Goal: Task Accomplishment & Management: Complete application form

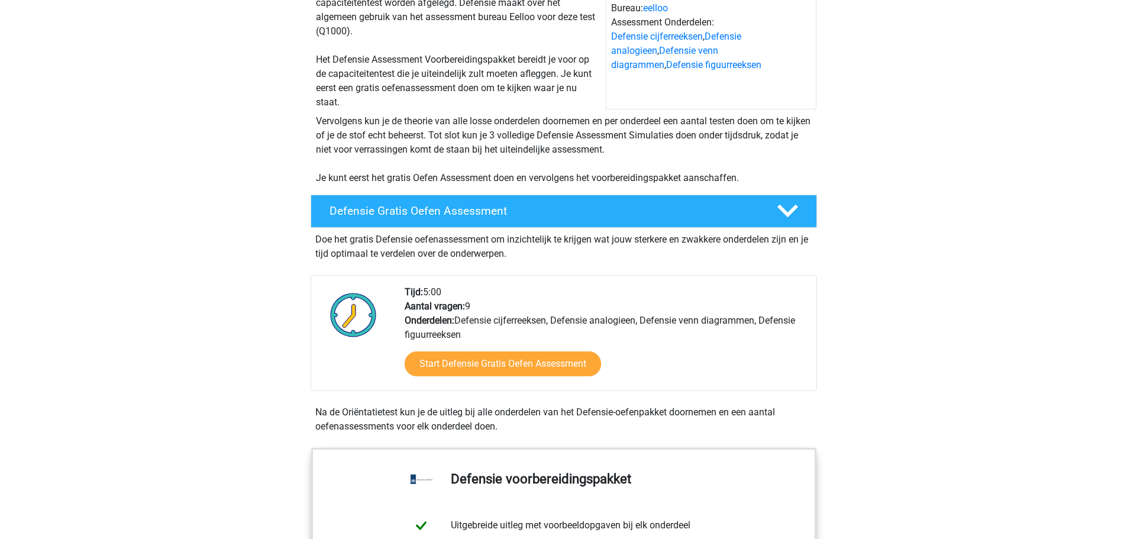
scroll to position [177, 0]
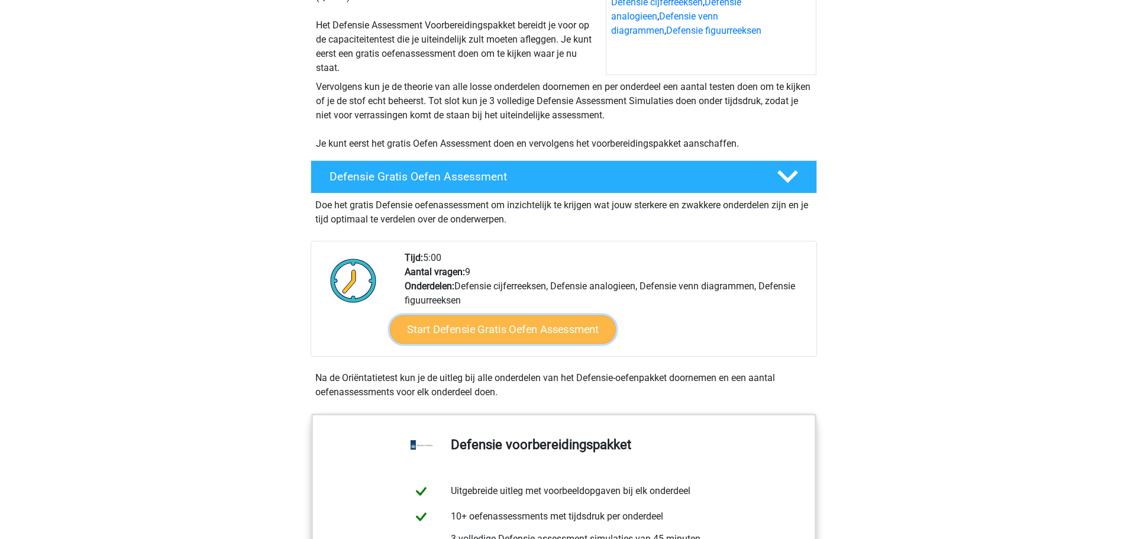
click at [418, 338] on link "Start Defensie Gratis Oefen Assessment" at bounding box center [503, 329] width 226 height 28
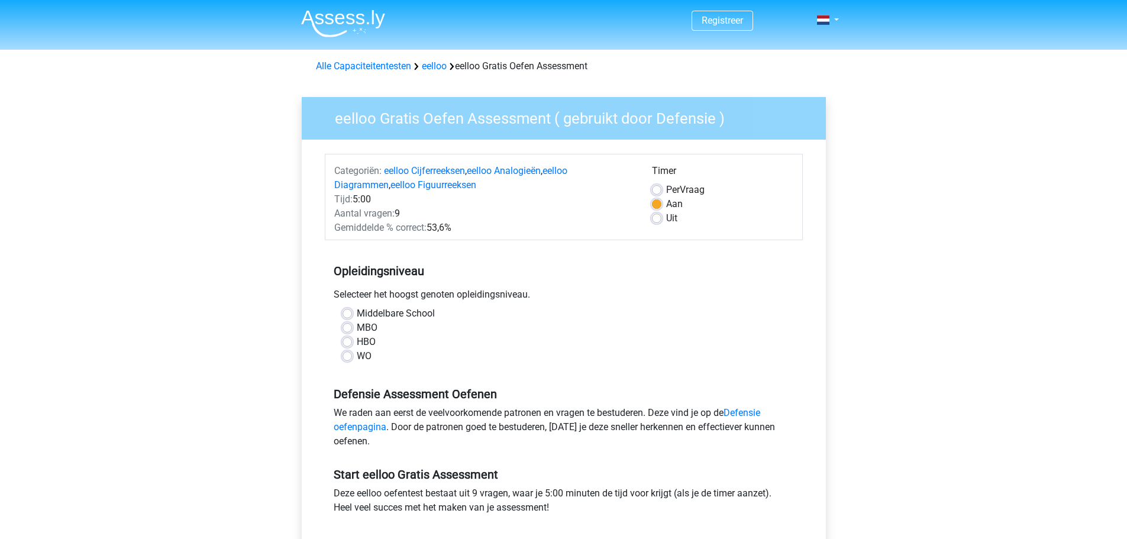
click at [357, 358] on label "WO" at bounding box center [364, 356] width 15 height 14
click at [347, 358] on input "WO" at bounding box center [346, 355] width 9 height 12
radio input "true"
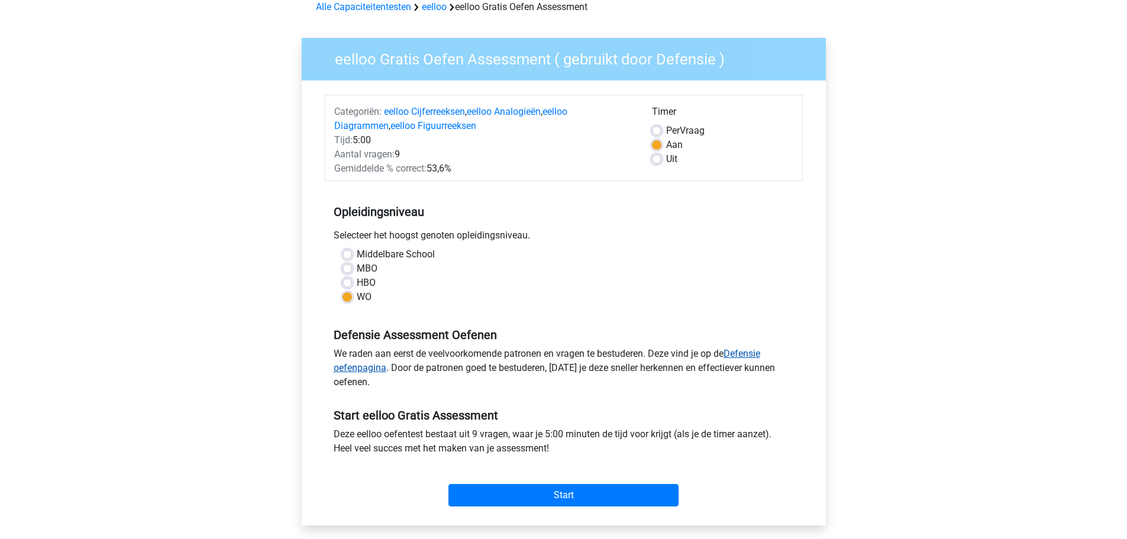
click at [357, 365] on link "Defensie oefenpagina" at bounding box center [547, 360] width 426 height 25
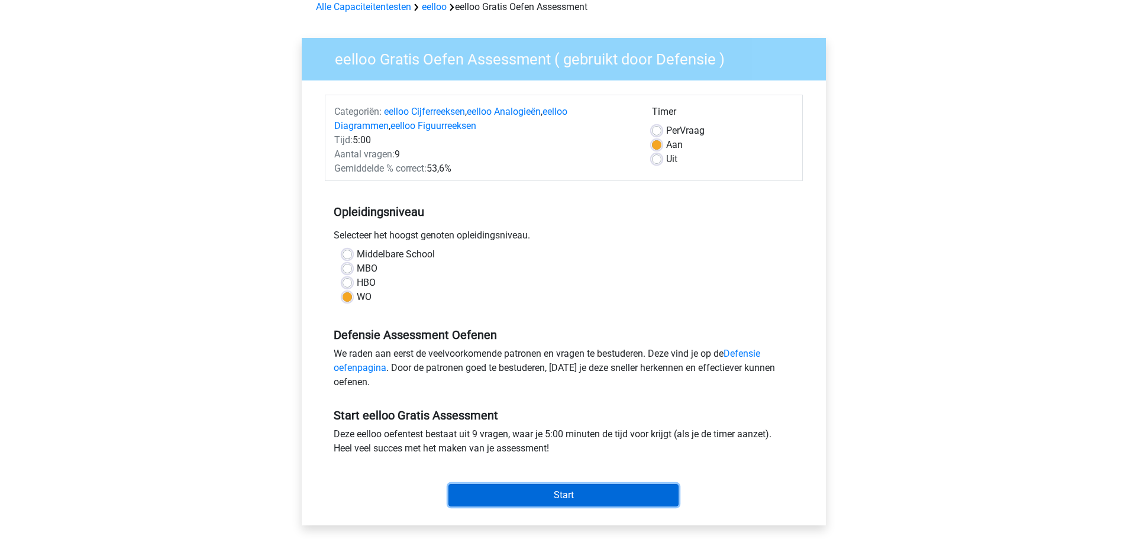
click at [538, 491] on input "Start" at bounding box center [563, 495] width 230 height 22
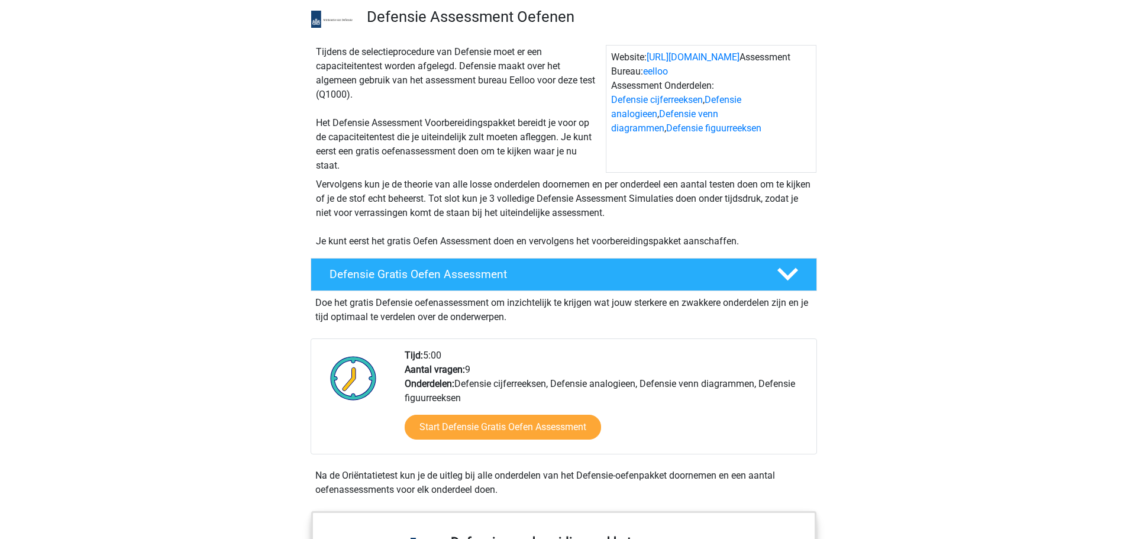
scroll to position [59, 0]
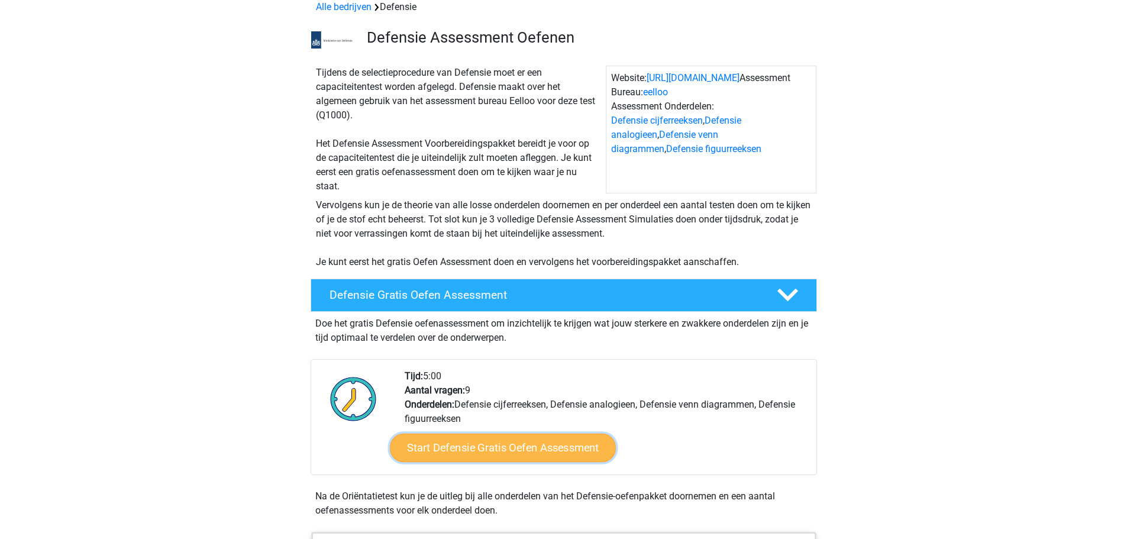
click at [476, 456] on link "Start Defensie Gratis Oefen Assessment" at bounding box center [503, 447] width 226 height 28
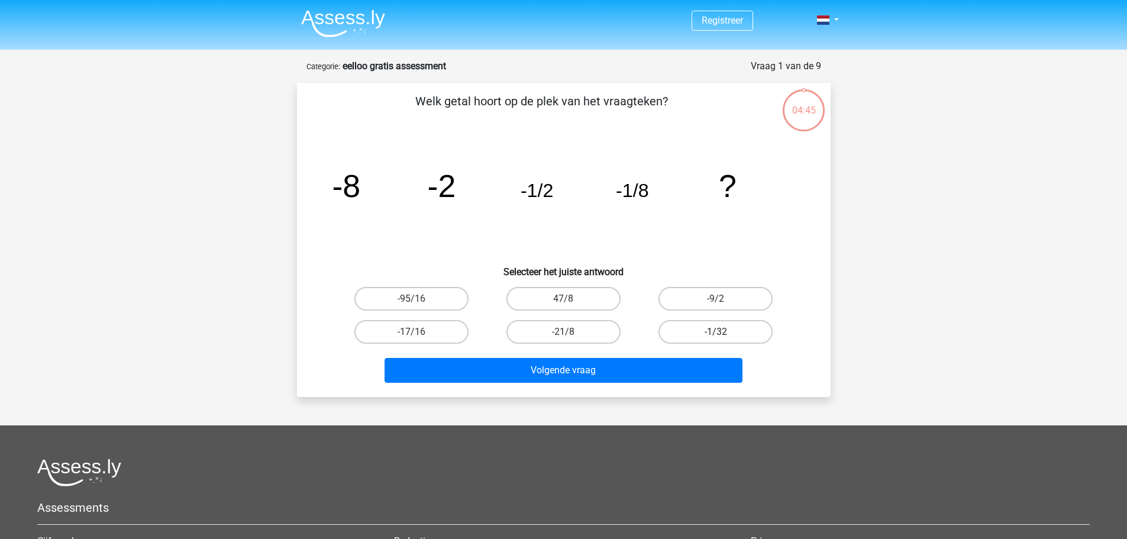
drag, startPoint x: 693, startPoint y: 334, endPoint x: 687, endPoint y: 336, distance: 6.4
click at [693, 334] on label "-1/32" at bounding box center [715, 332] width 114 height 24
click at [716, 334] on input "-1/32" at bounding box center [720, 336] width 8 height 8
radio input "true"
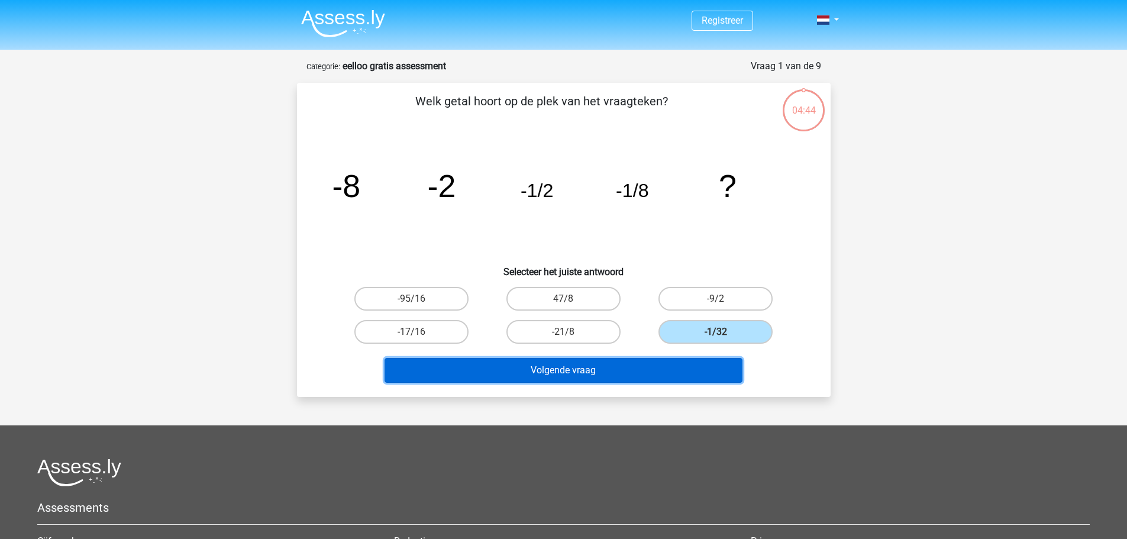
click at [617, 368] on button "Volgende vraag" at bounding box center [563, 370] width 358 height 25
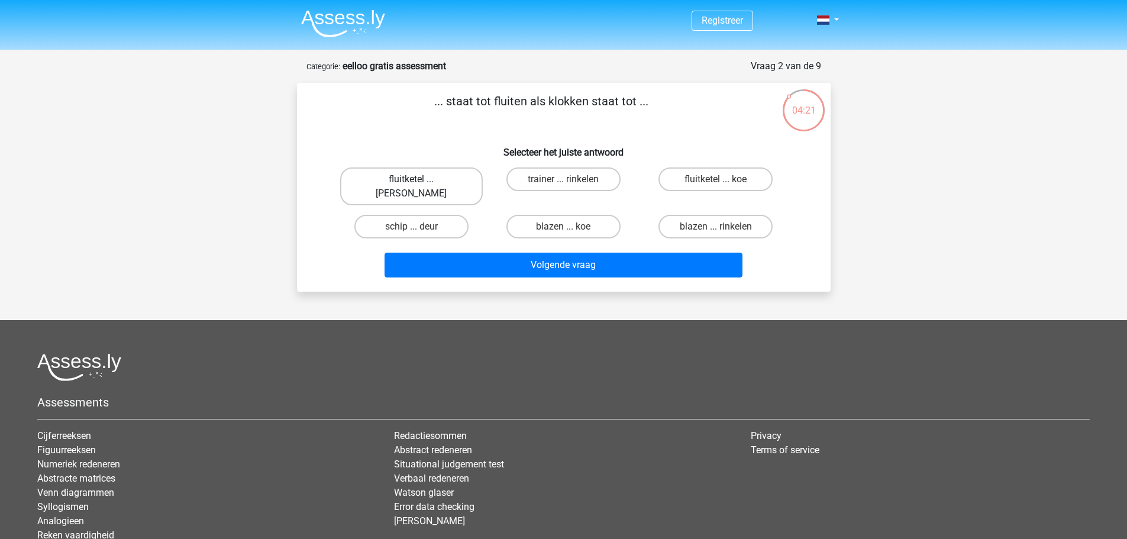
click at [432, 183] on label "fluitketel ... luiden" at bounding box center [411, 186] width 143 height 38
click at [419, 183] on input "fluitketel ... luiden" at bounding box center [415, 183] width 8 height 8
radio input "true"
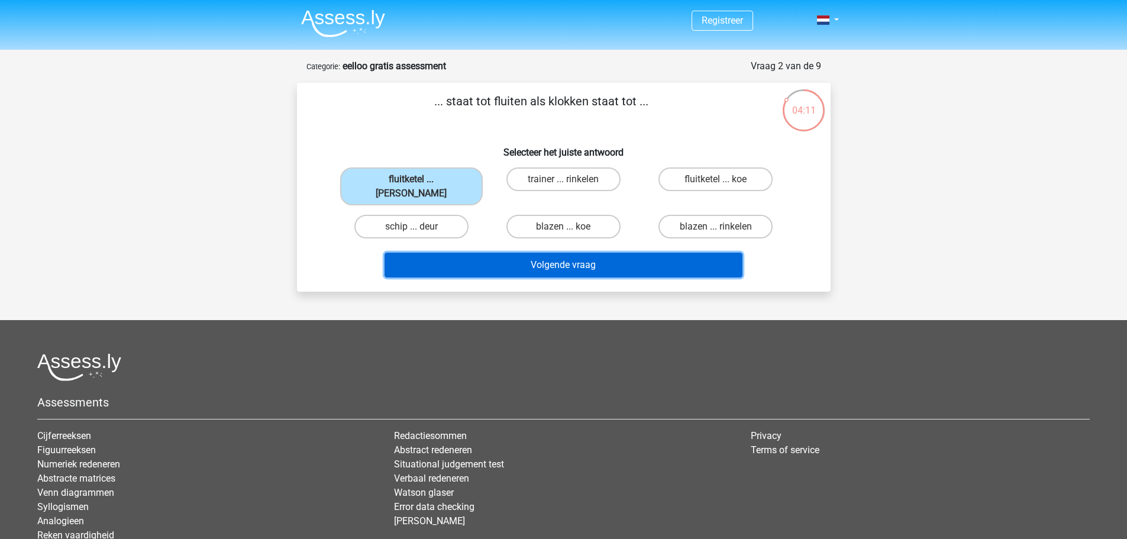
click at [514, 253] on button "Volgende vraag" at bounding box center [563, 265] width 358 height 25
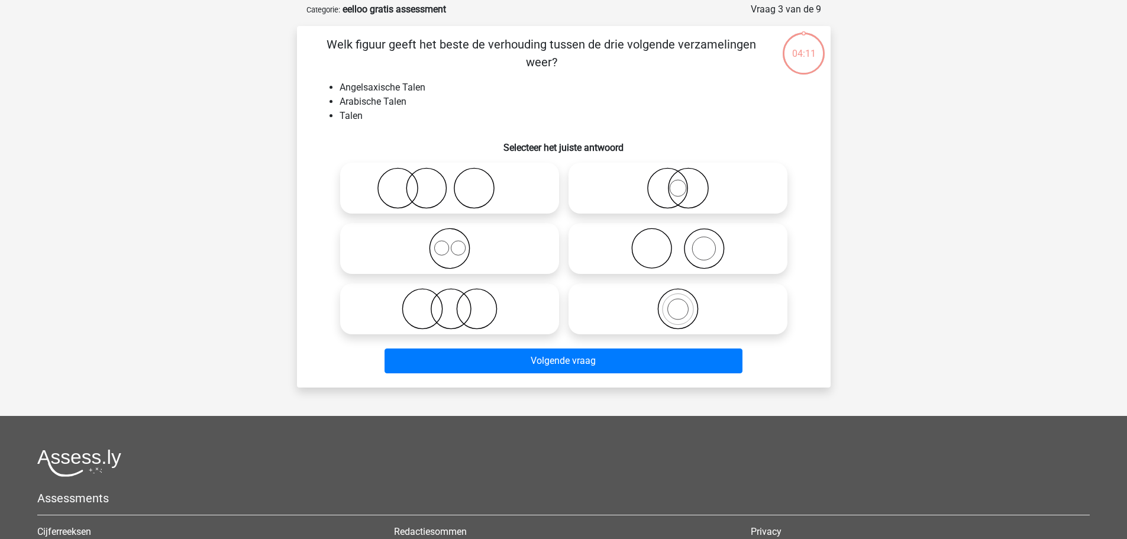
scroll to position [59, 0]
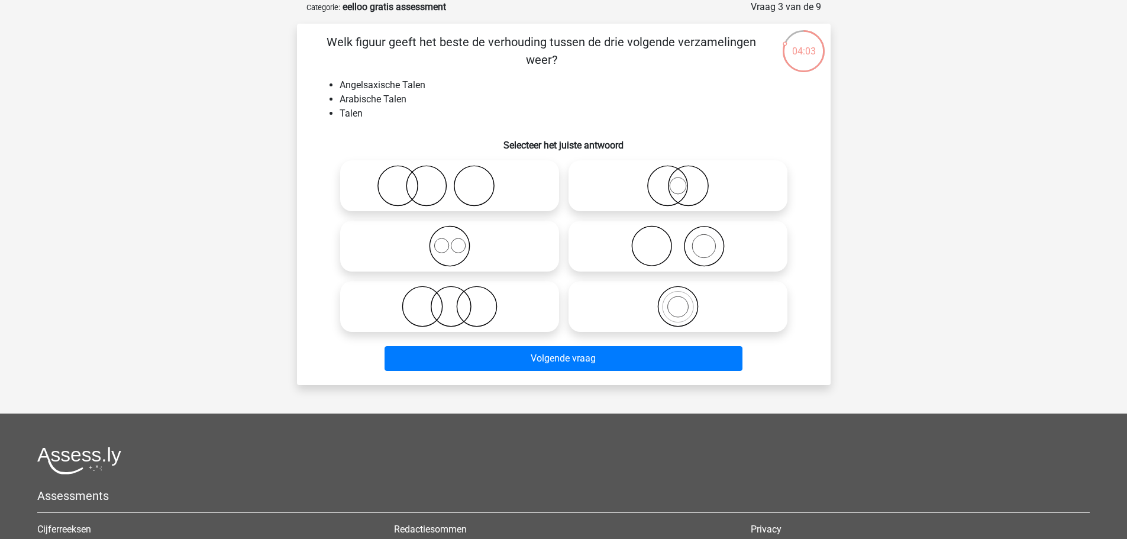
click at [465, 292] on icon at bounding box center [449, 306] width 209 height 41
click at [457, 293] on input "radio" at bounding box center [453, 297] width 8 height 8
radio input "true"
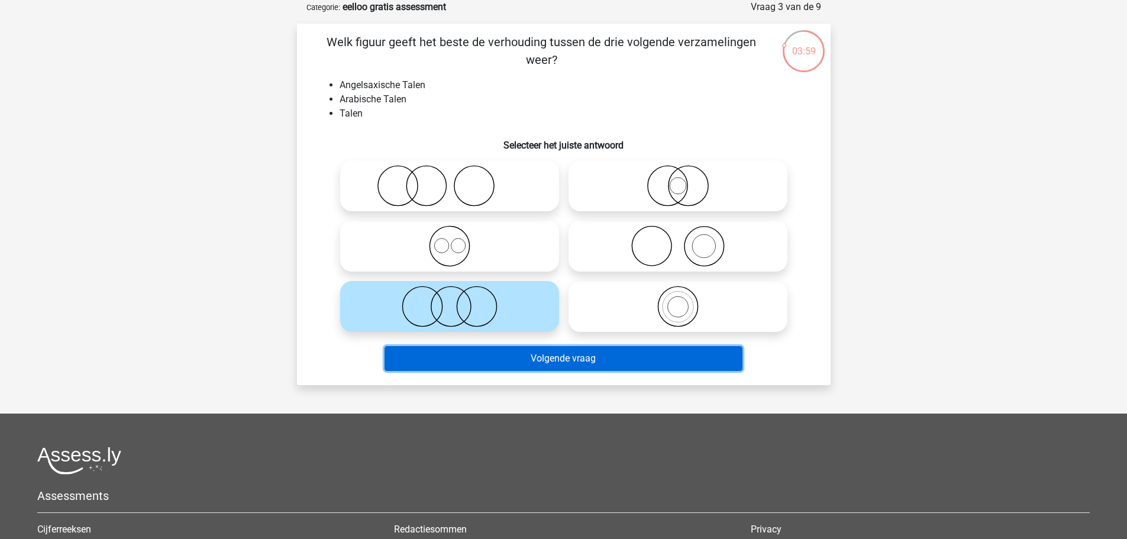
click at [482, 356] on button "Volgende vraag" at bounding box center [563, 358] width 358 height 25
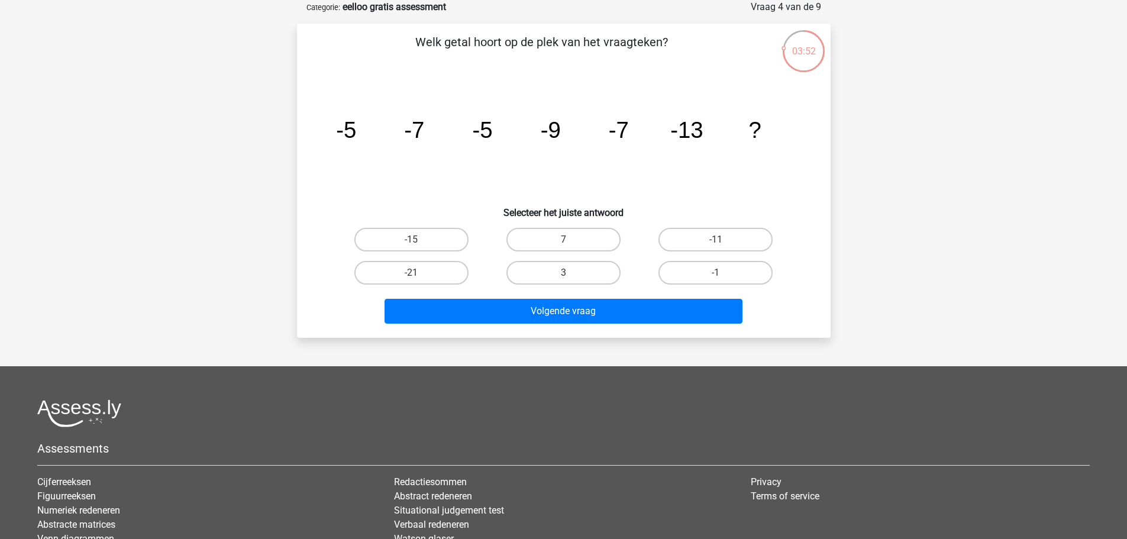
scroll to position [0, 0]
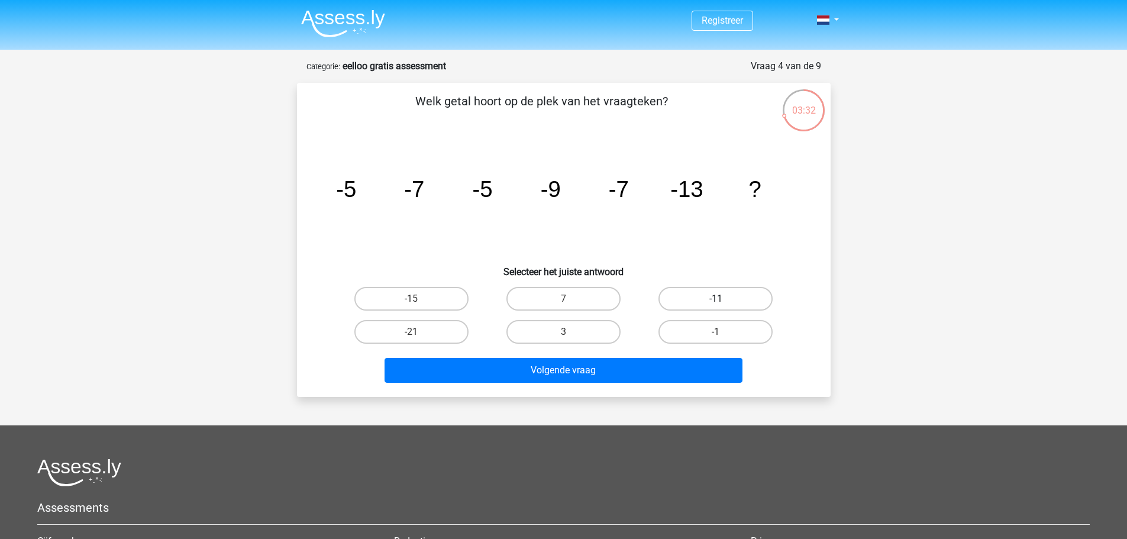
click at [698, 291] on label "-11" at bounding box center [715, 299] width 114 height 24
click at [716, 299] on input "-11" at bounding box center [720, 303] width 8 height 8
radio input "true"
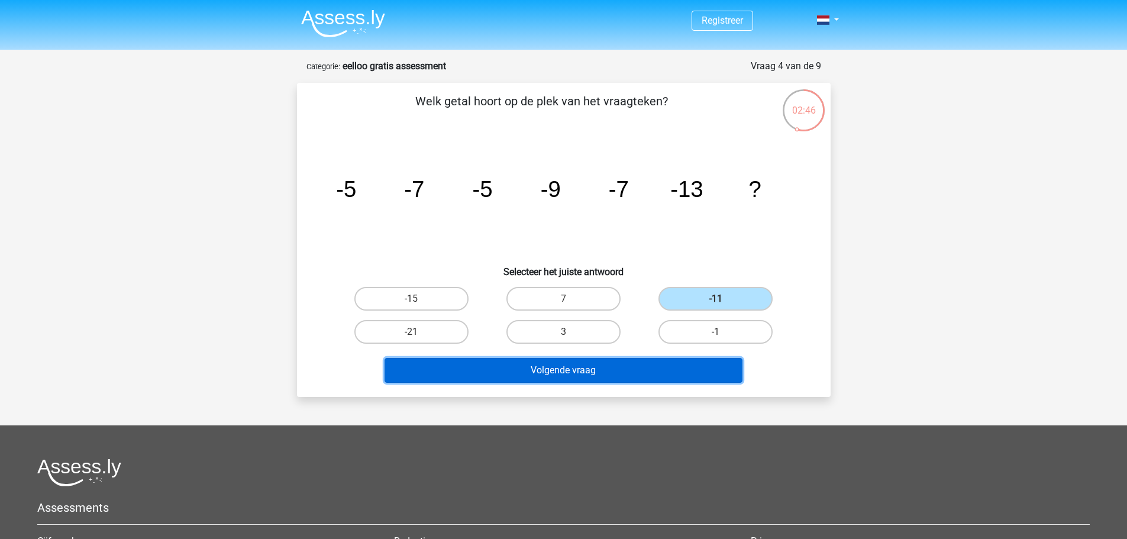
click at [546, 381] on button "Volgende vraag" at bounding box center [563, 370] width 358 height 25
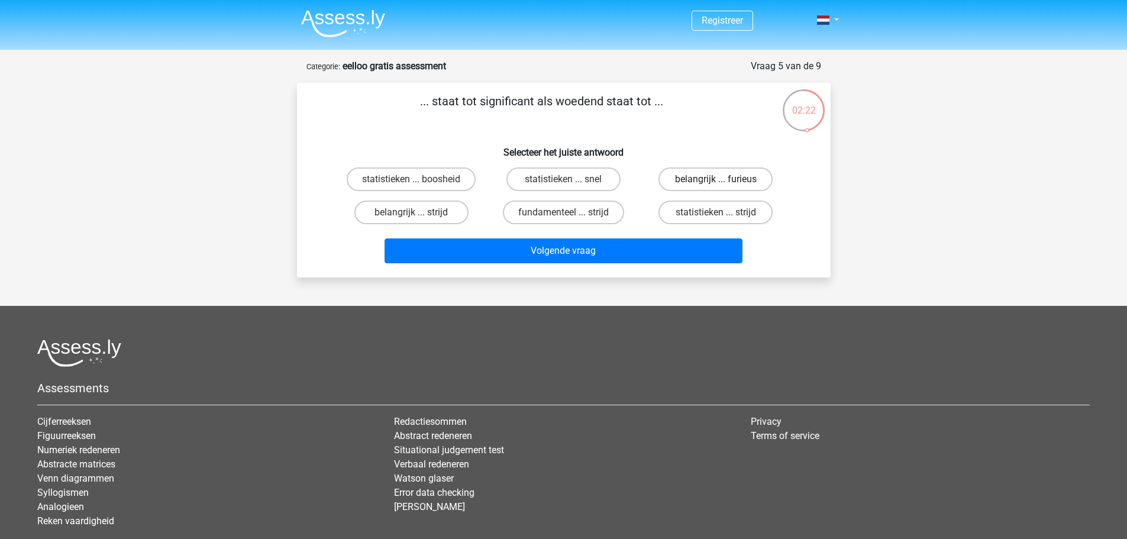
click at [710, 182] on label "belangrijk ... furieus" at bounding box center [715, 179] width 114 height 24
click at [716, 182] on input "belangrijk ... furieus" at bounding box center [720, 183] width 8 height 8
radio input "true"
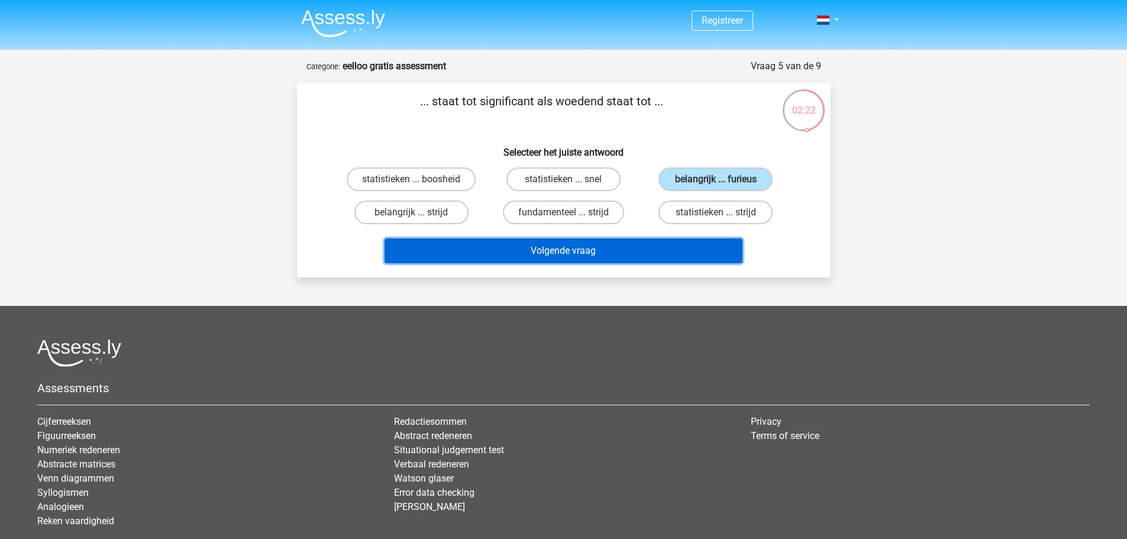
click at [587, 253] on button "Volgende vraag" at bounding box center [563, 250] width 358 height 25
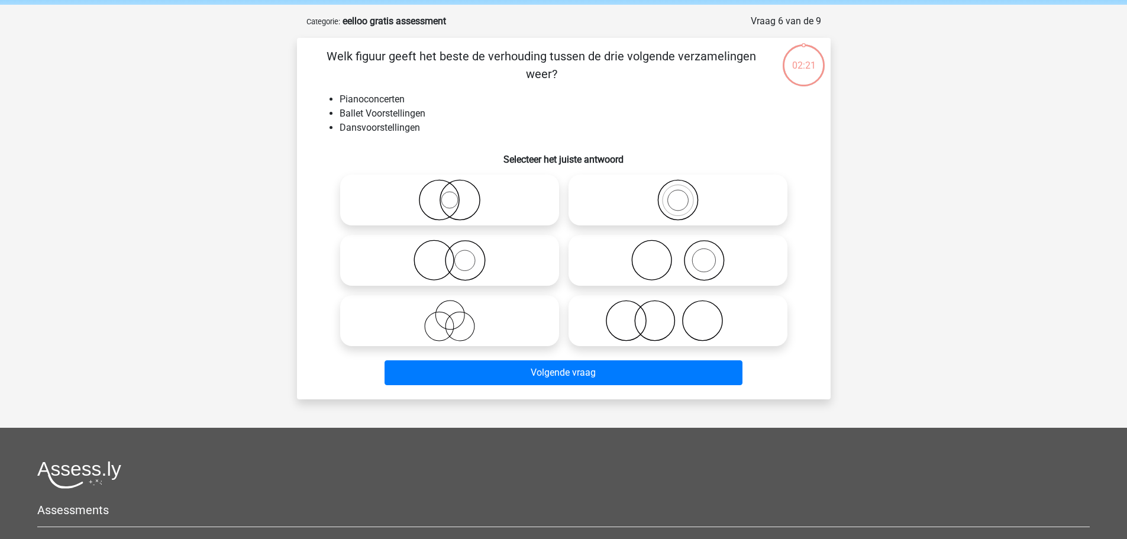
scroll to position [59, 0]
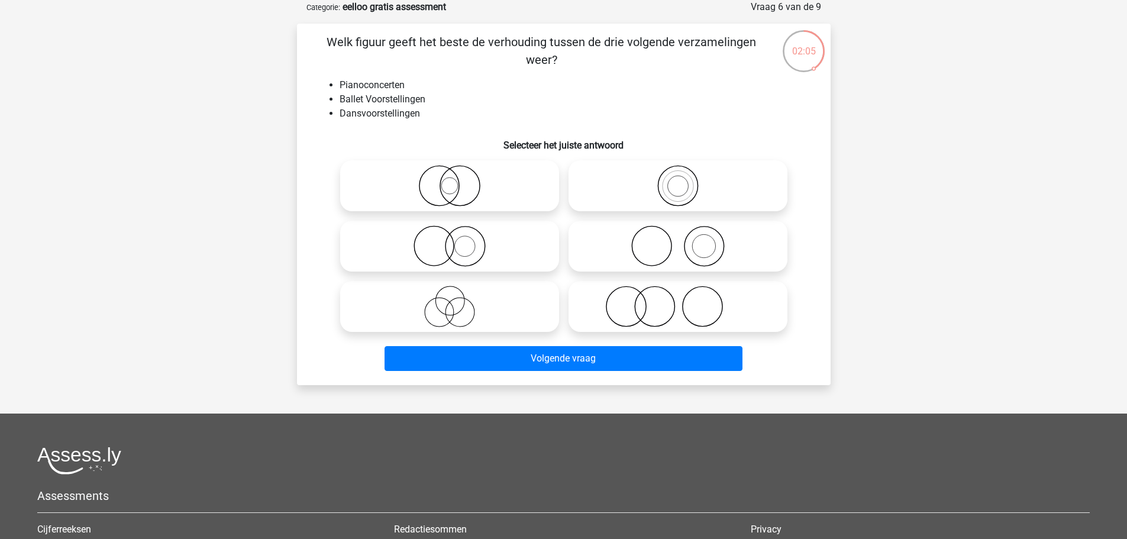
click at [734, 296] on icon at bounding box center [677, 306] width 209 height 41
click at [685, 296] on input "radio" at bounding box center [682, 297] width 8 height 8
radio input "true"
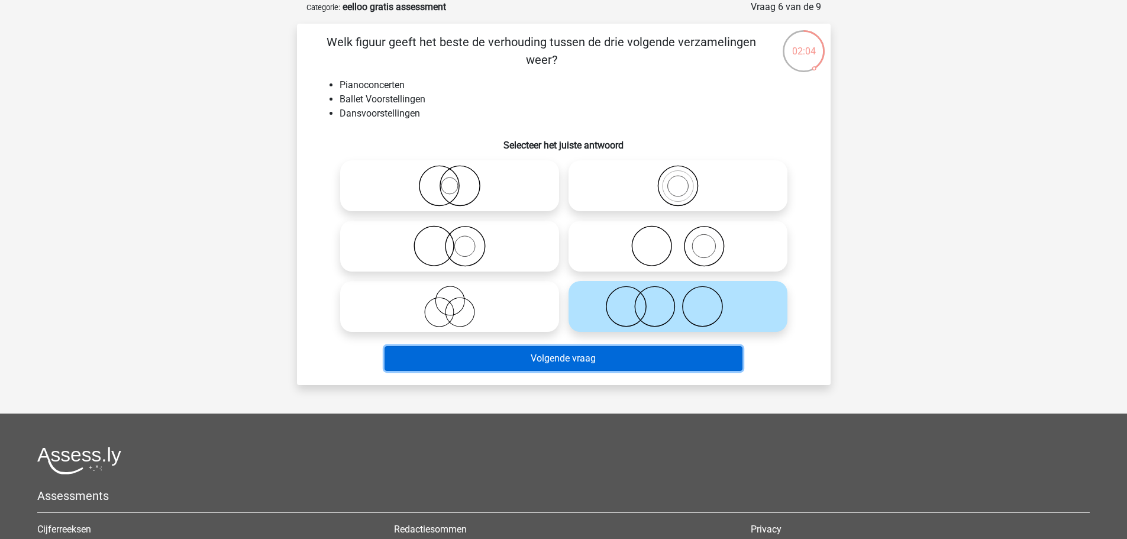
click at [572, 351] on button "Volgende vraag" at bounding box center [563, 358] width 358 height 25
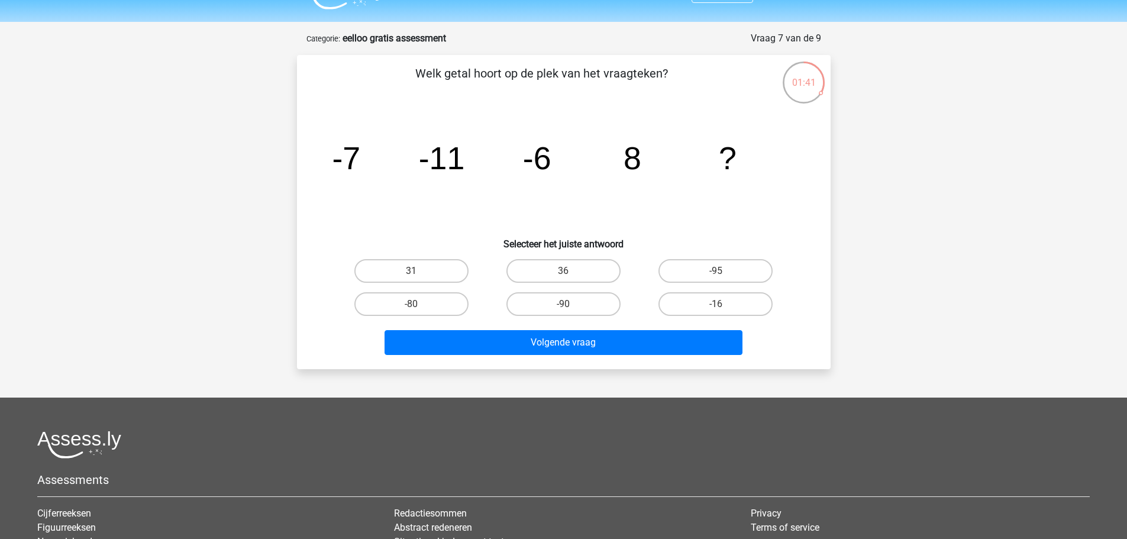
scroll to position [0, 0]
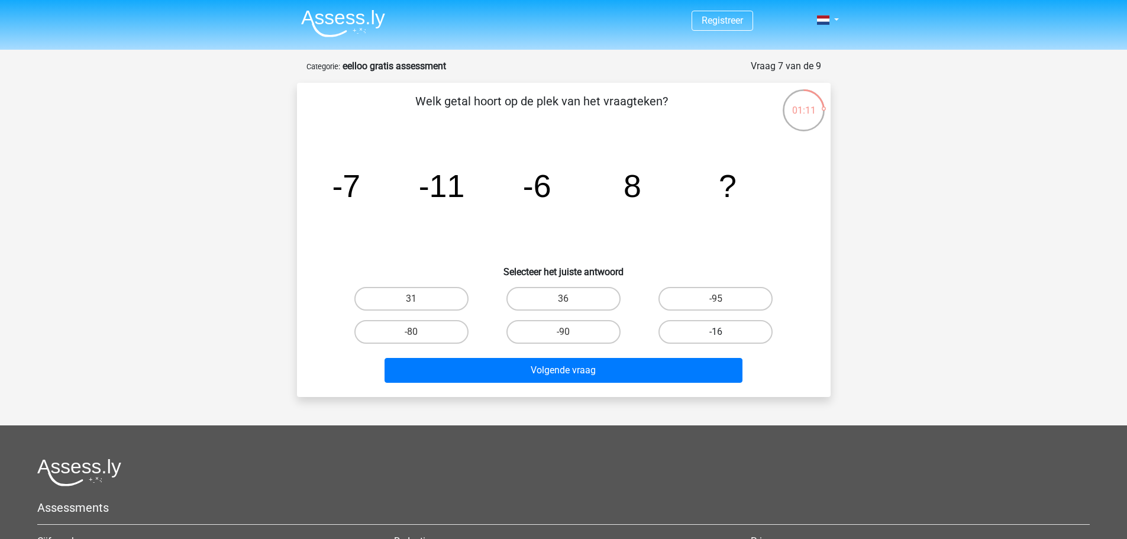
click at [693, 331] on label "-16" at bounding box center [715, 332] width 114 height 24
click at [716, 332] on input "-16" at bounding box center [720, 336] width 8 height 8
radio input "true"
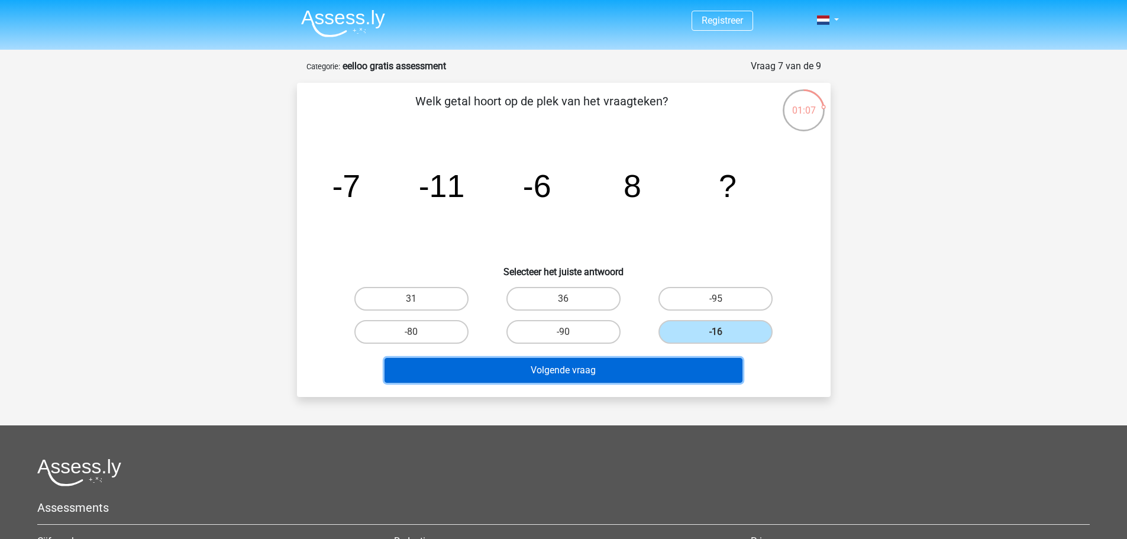
click at [510, 368] on button "Volgende vraag" at bounding box center [563, 370] width 358 height 25
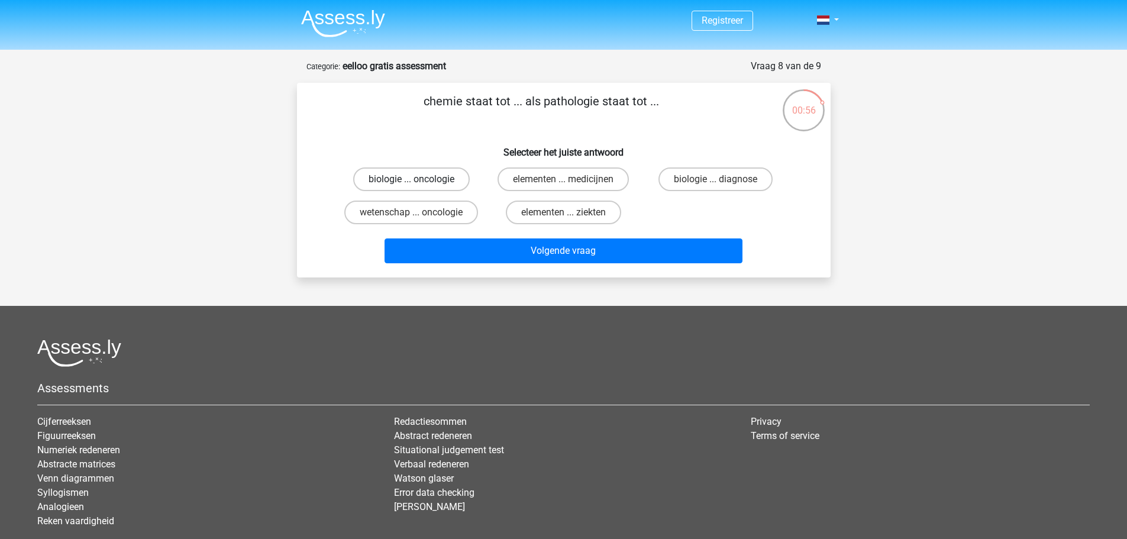
click at [389, 177] on label "biologie ... oncologie" at bounding box center [411, 179] width 117 height 24
click at [411, 179] on input "biologie ... oncologie" at bounding box center [415, 183] width 8 height 8
radio input "true"
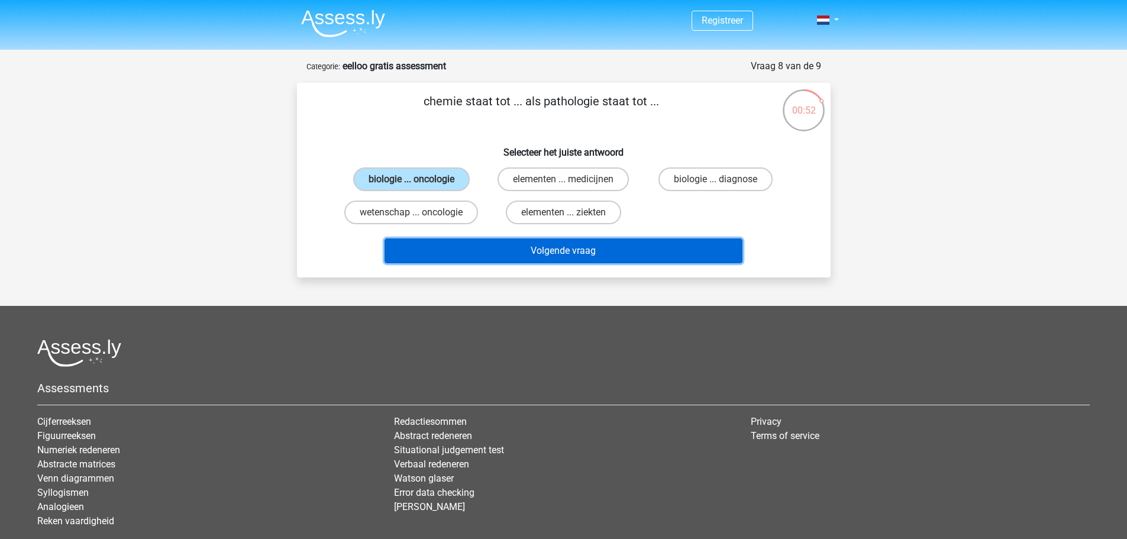
click at [518, 255] on button "Volgende vraag" at bounding box center [563, 250] width 358 height 25
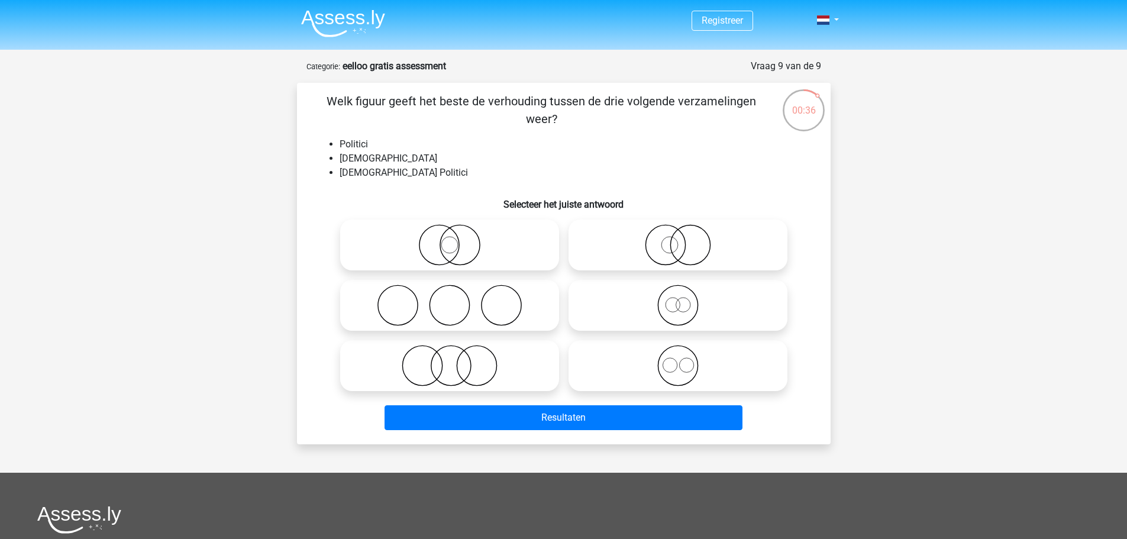
click at [477, 360] on icon at bounding box center [449, 365] width 209 height 41
click at [457, 360] on input "radio" at bounding box center [453, 356] width 8 height 8
radio input "true"
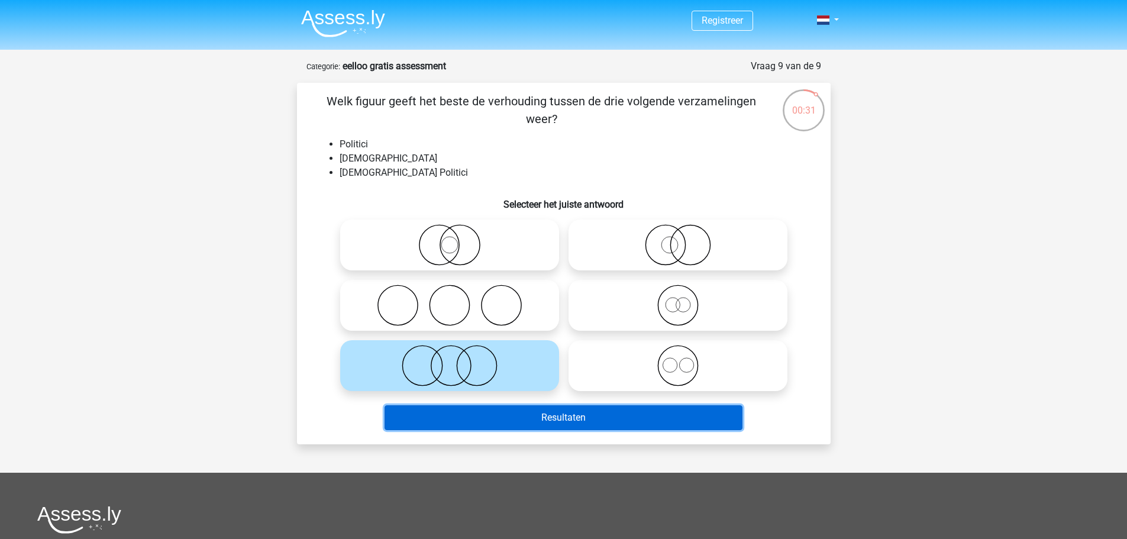
click at [507, 416] on button "Resultaten" at bounding box center [563, 417] width 358 height 25
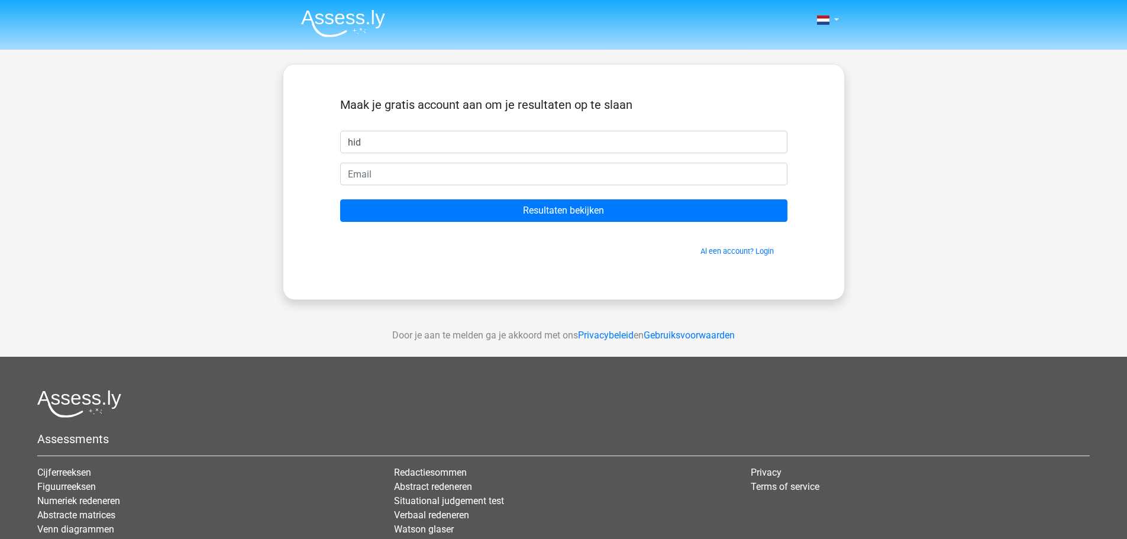
type input "Hidde"
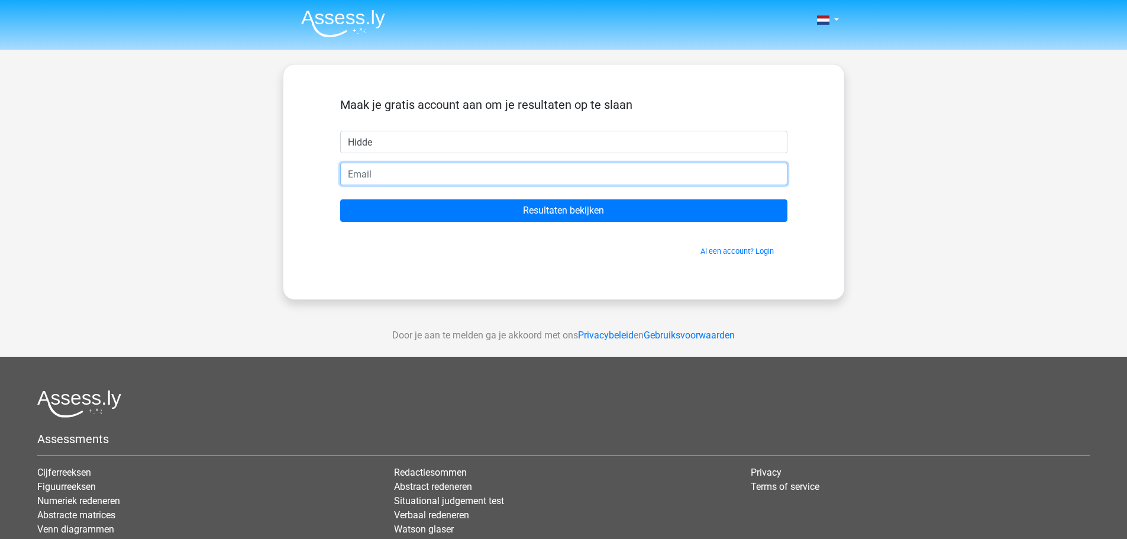
click at [390, 179] on input "email" at bounding box center [563, 174] width 447 height 22
type input "hiddeterpstra@live.nl"
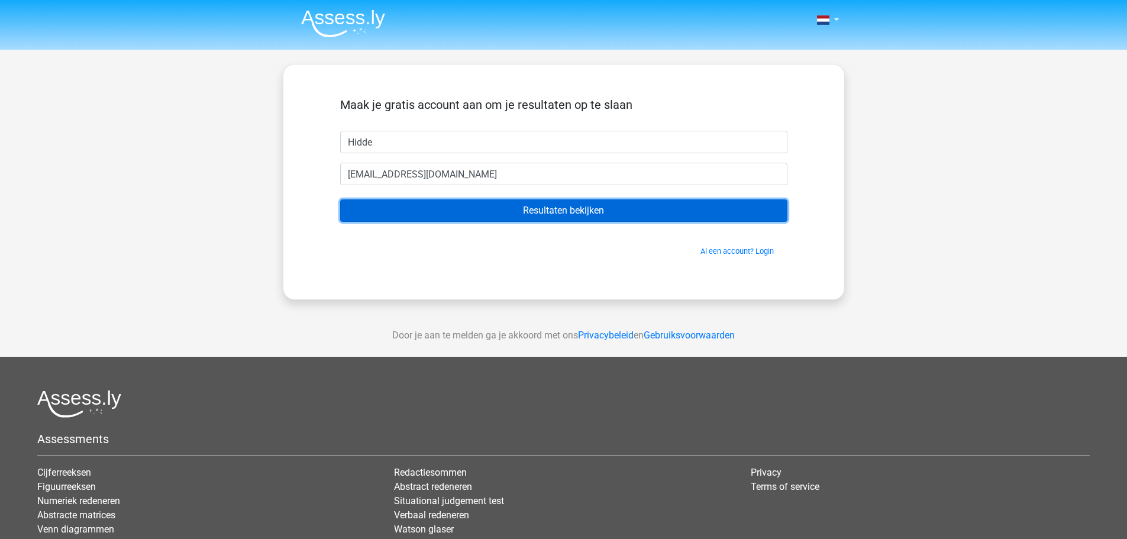
click at [452, 217] on input "Resultaten bekijken" at bounding box center [563, 210] width 447 height 22
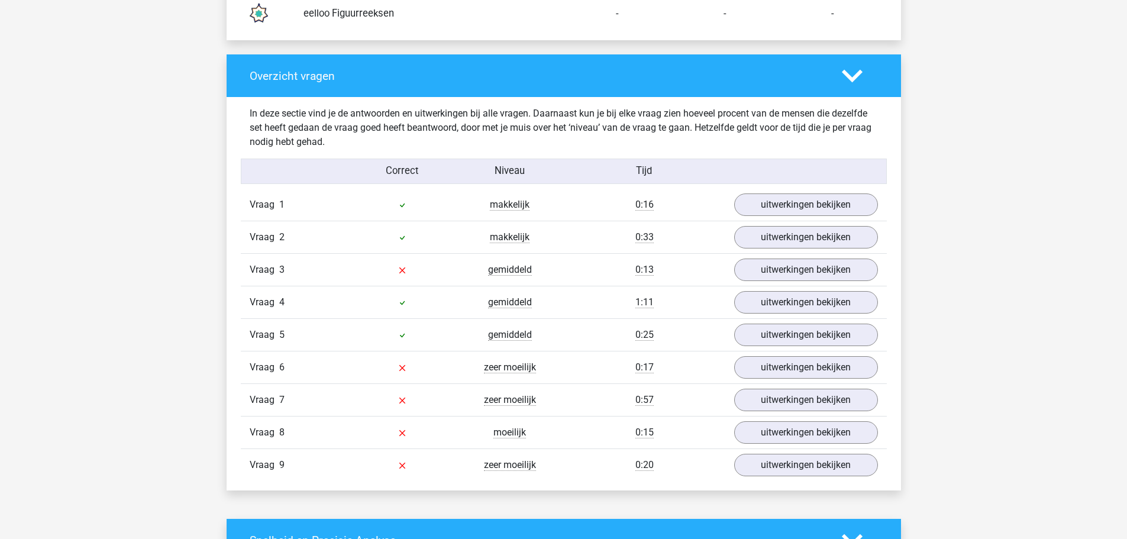
scroll to position [1183, 0]
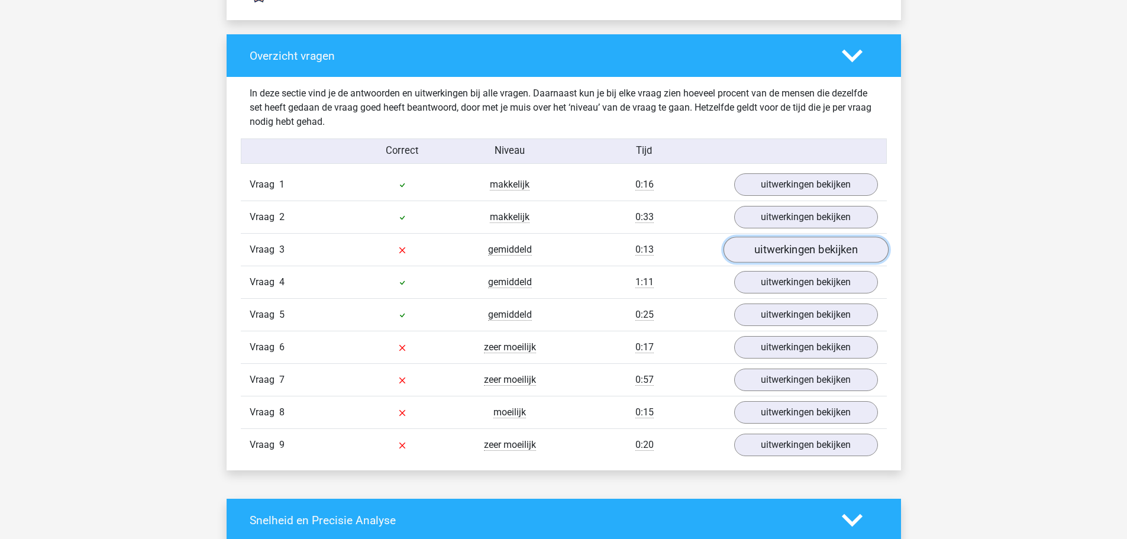
drag, startPoint x: 774, startPoint y: 250, endPoint x: 763, endPoint y: 251, distance: 11.3
click at [774, 250] on link "uitwerkingen bekijken" at bounding box center [805, 250] width 165 height 26
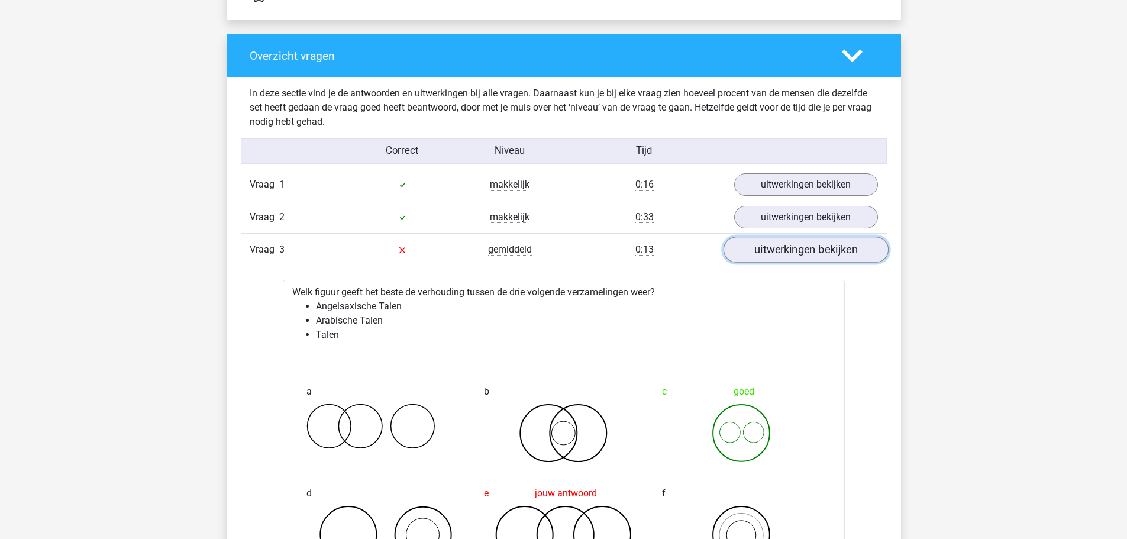
click at [820, 250] on link "uitwerkingen bekijken" at bounding box center [805, 250] width 165 height 26
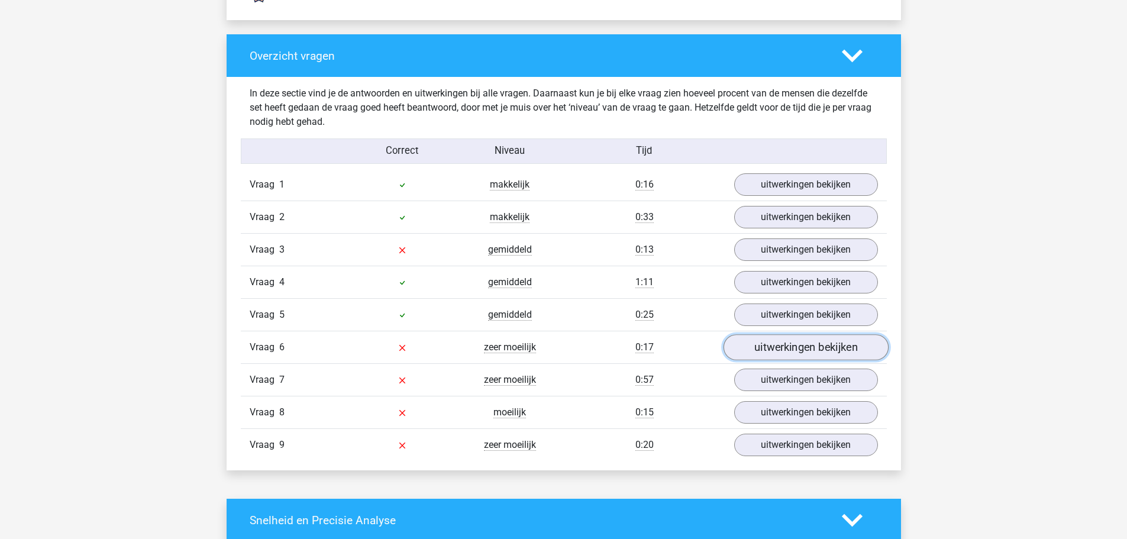
click at [779, 355] on link "uitwerkingen bekijken" at bounding box center [805, 347] width 165 height 26
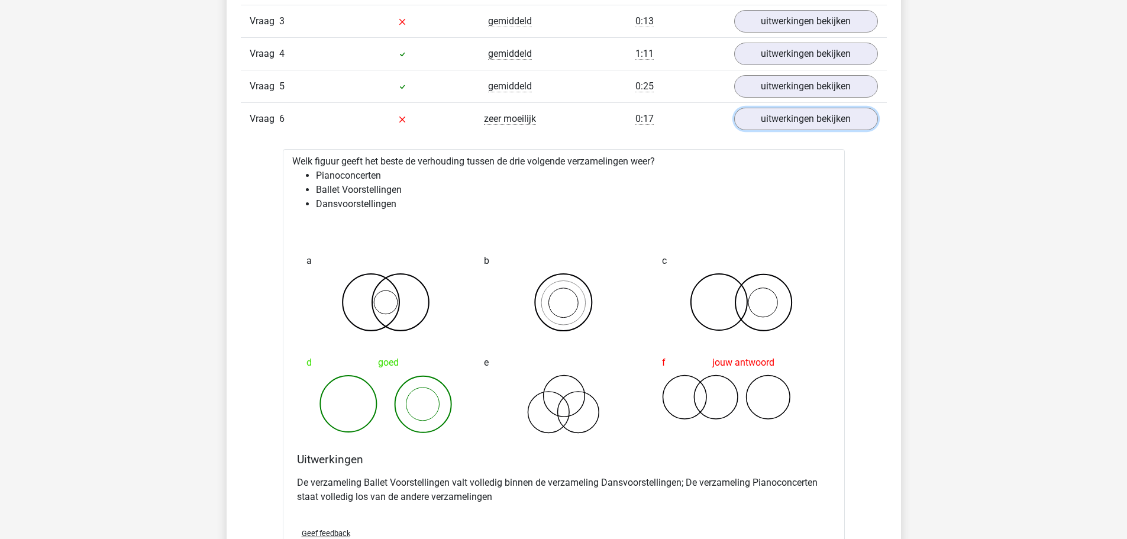
scroll to position [1419, 0]
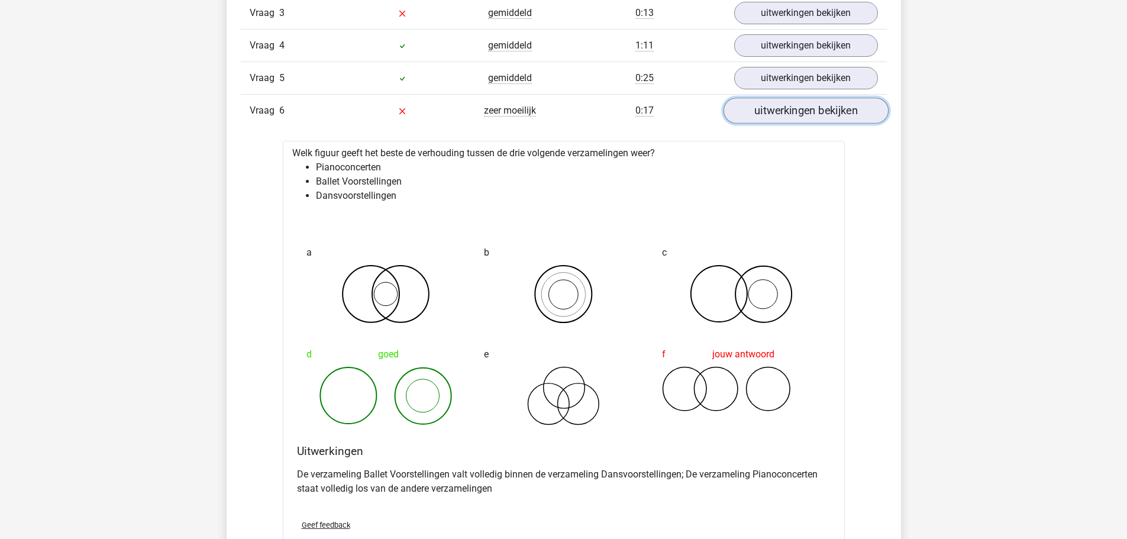
click at [840, 111] on link "uitwerkingen bekijken" at bounding box center [805, 111] width 165 height 26
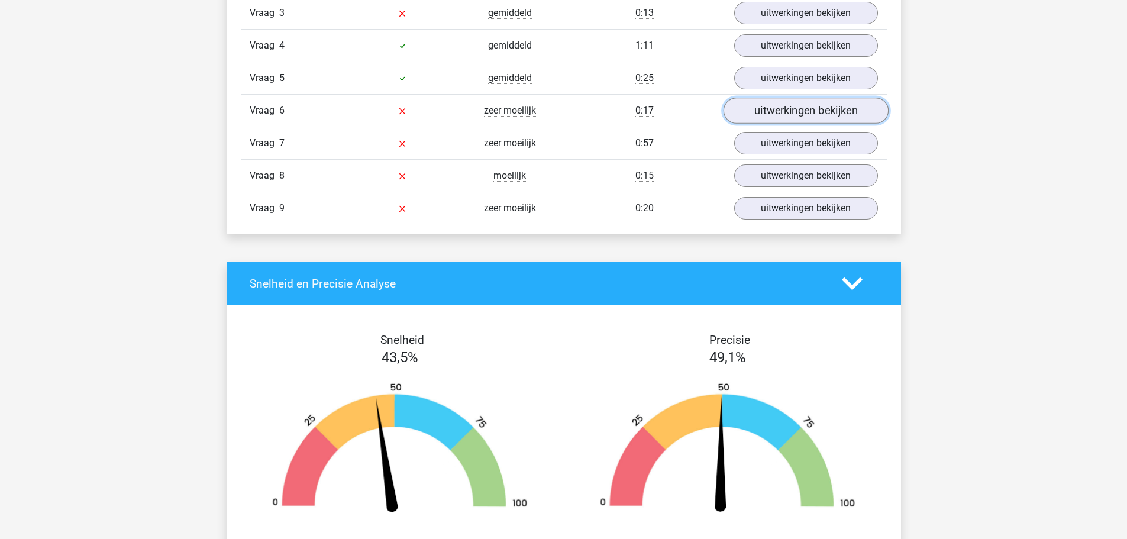
click at [784, 110] on link "uitwerkingen bekijken" at bounding box center [805, 111] width 165 height 26
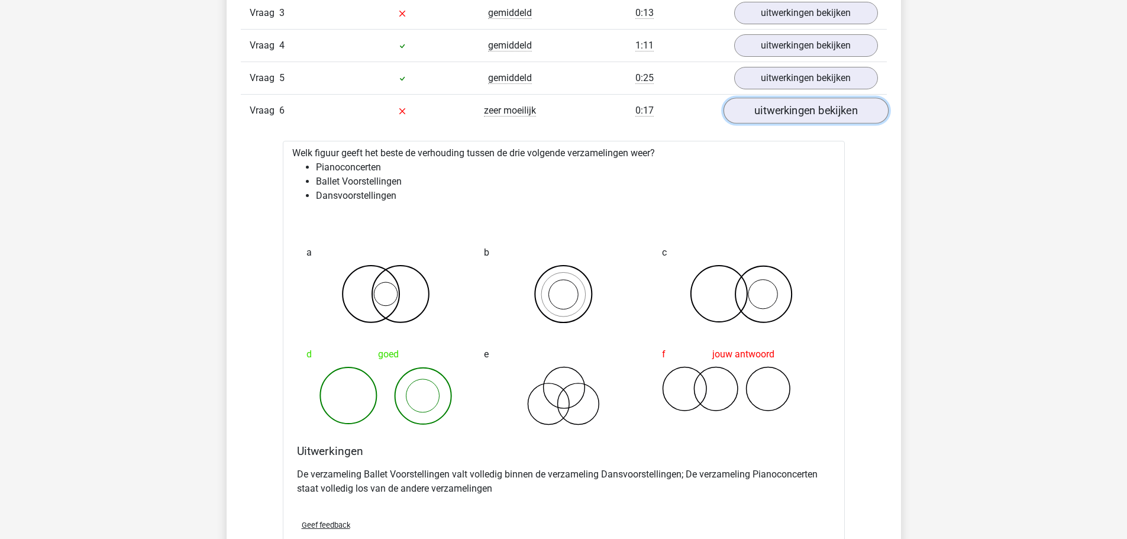
click at [784, 110] on link "uitwerkingen bekijken" at bounding box center [805, 111] width 165 height 26
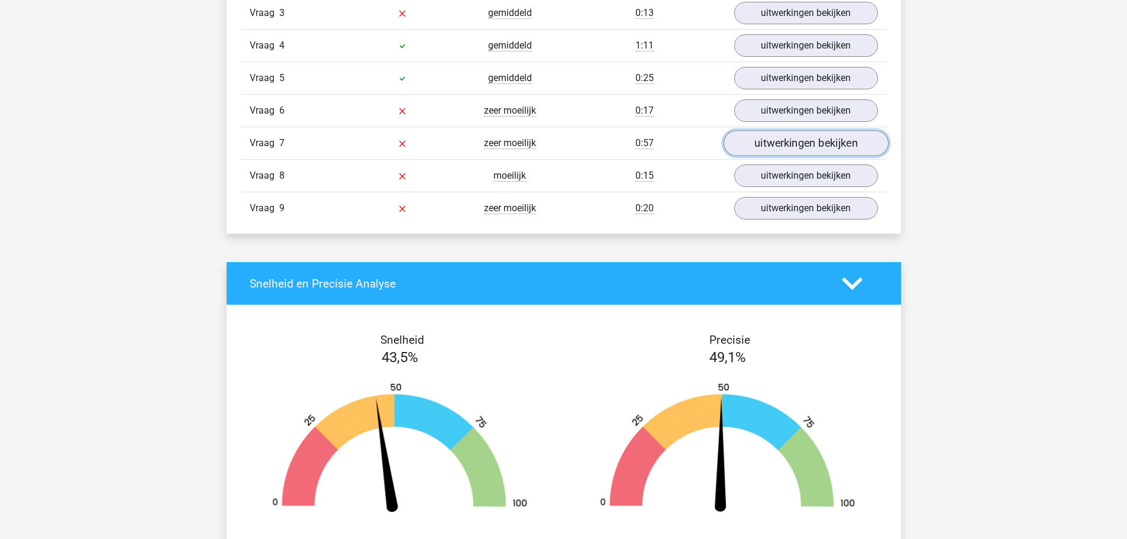
click at [785, 143] on link "uitwerkingen bekijken" at bounding box center [805, 143] width 165 height 26
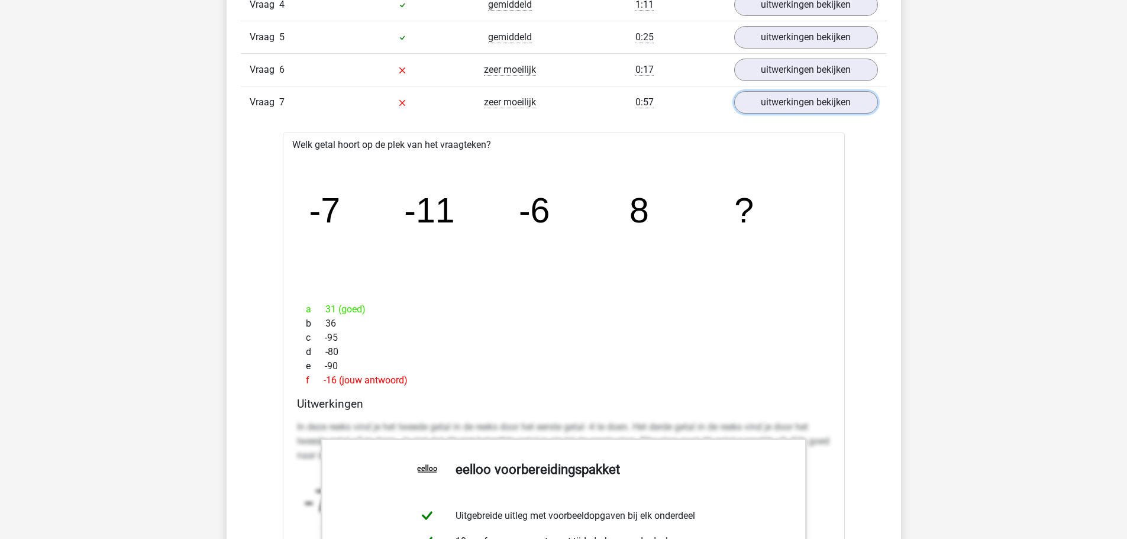
scroll to position [1301, 0]
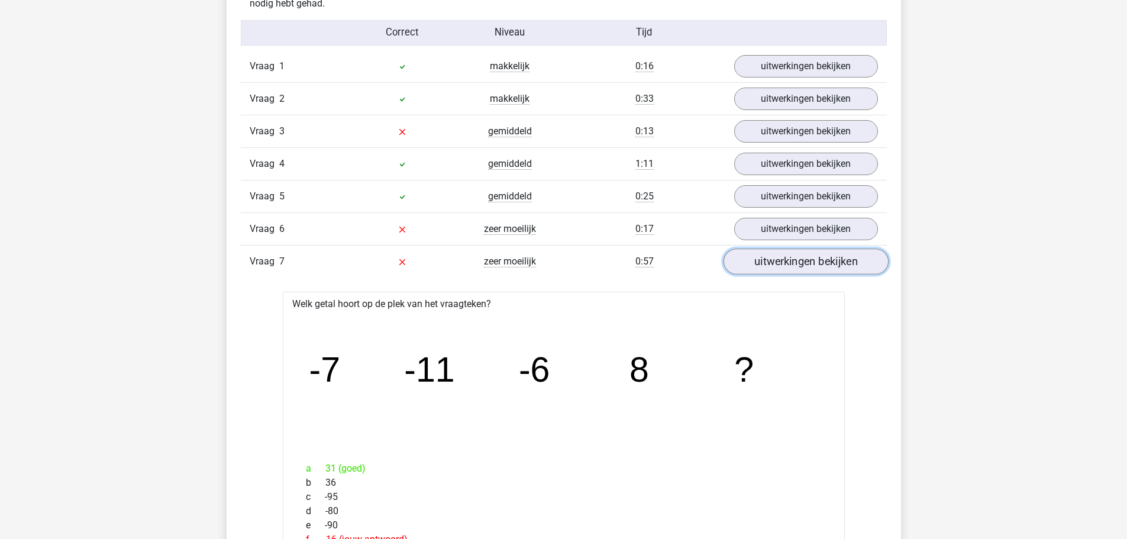
click at [781, 255] on link "uitwerkingen bekijken" at bounding box center [805, 261] width 165 height 26
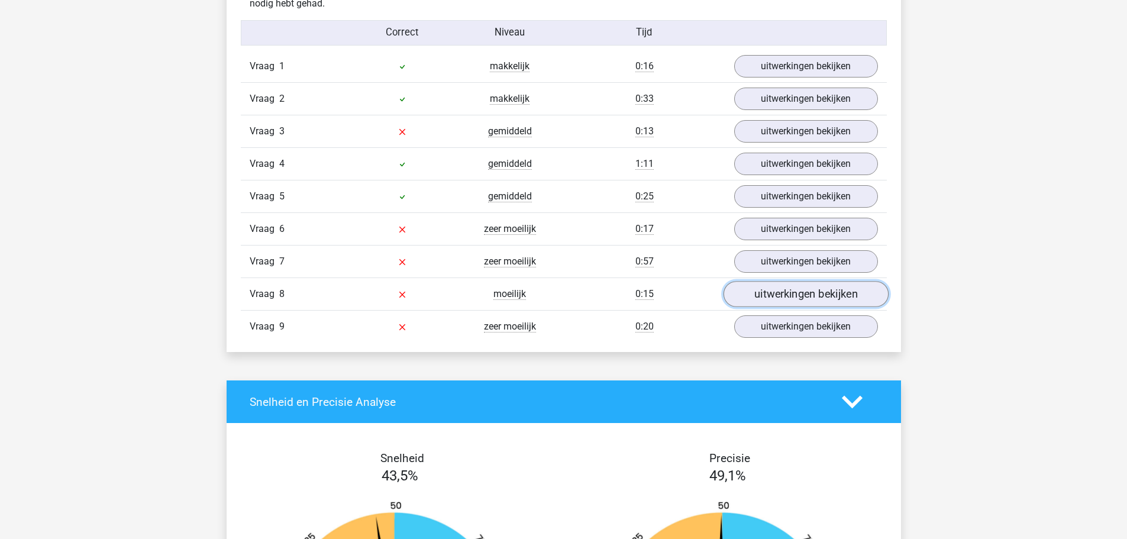
click at [788, 293] on link "uitwerkingen bekijken" at bounding box center [805, 294] width 165 height 26
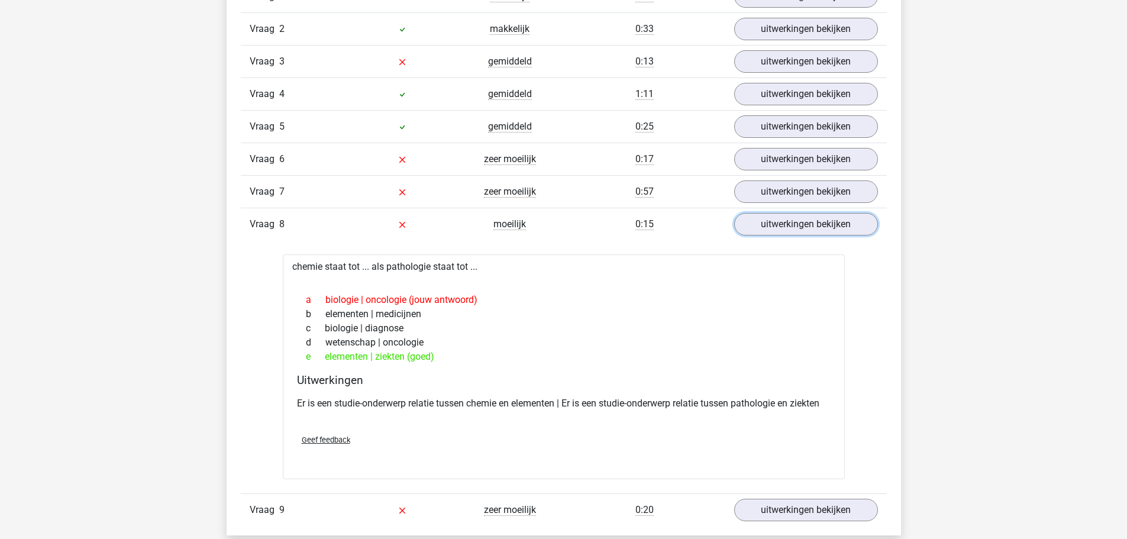
scroll to position [1360, 0]
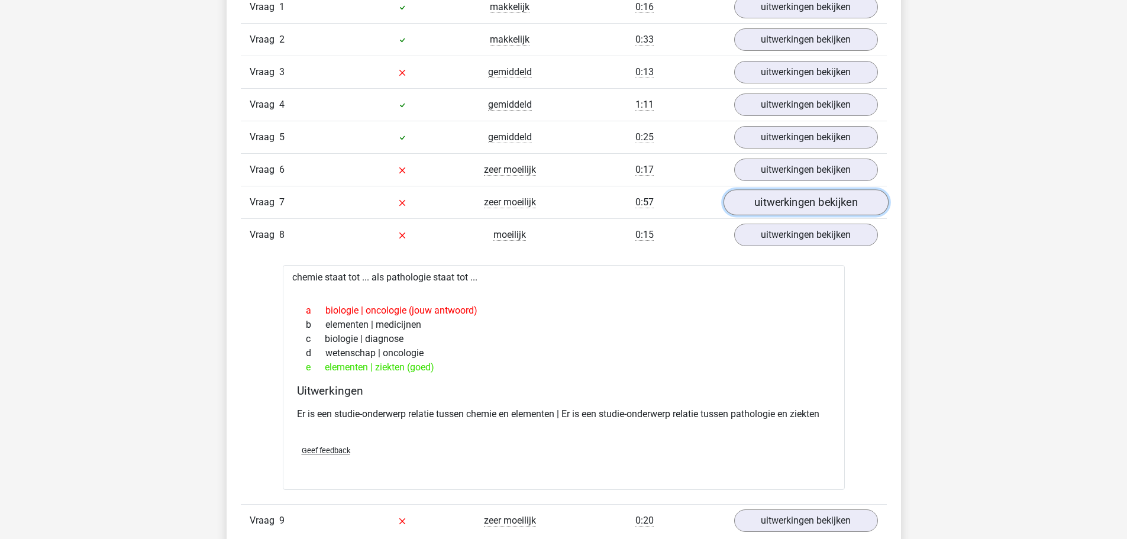
click at [785, 207] on link "uitwerkingen bekijken" at bounding box center [805, 202] width 165 height 26
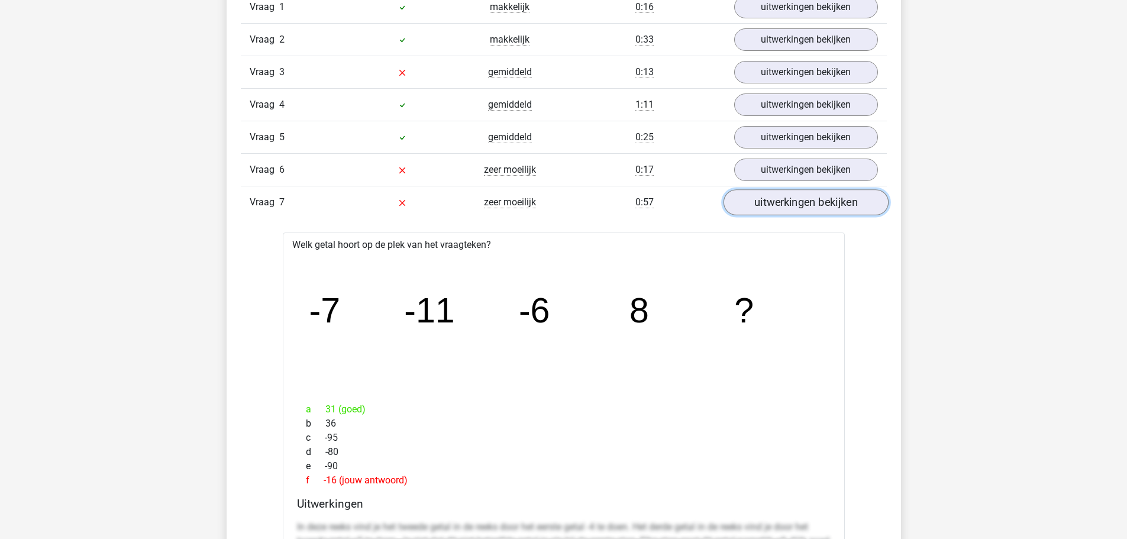
click at [785, 209] on link "uitwerkingen bekijken" at bounding box center [805, 202] width 165 height 26
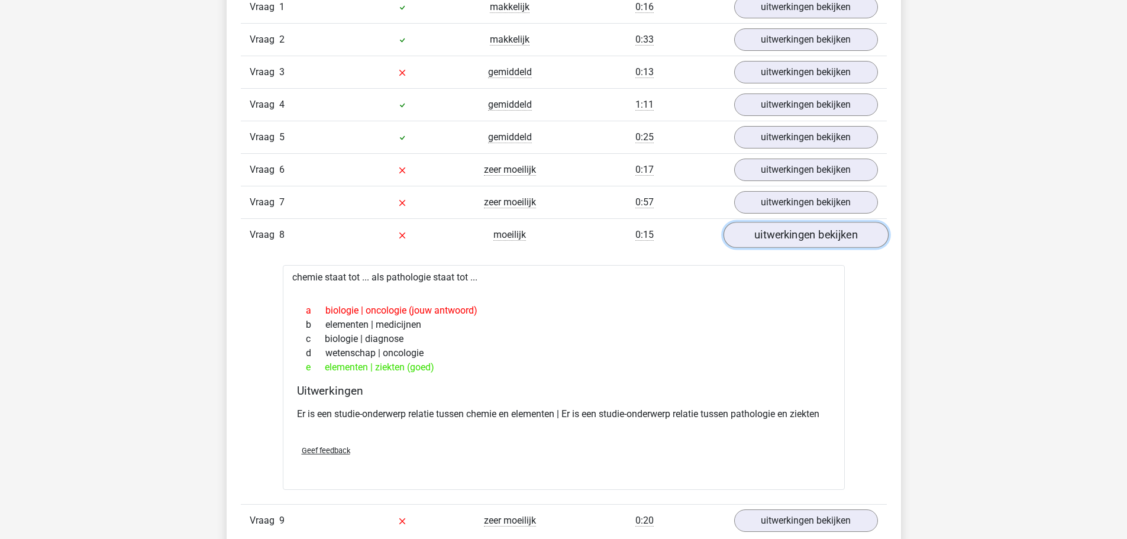
click at [786, 242] on link "uitwerkingen bekijken" at bounding box center [805, 235] width 165 height 26
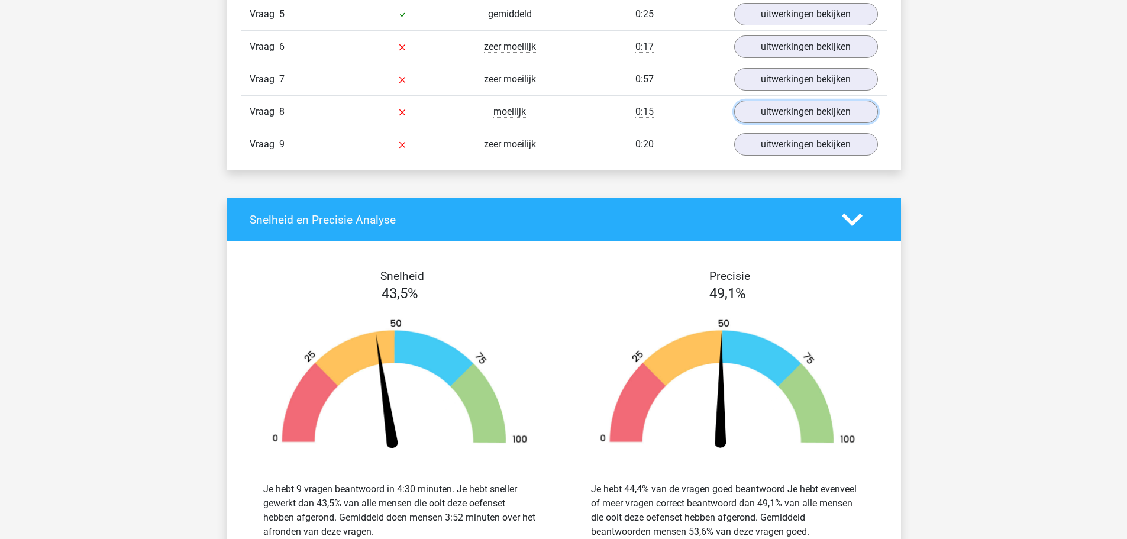
scroll to position [1478, 0]
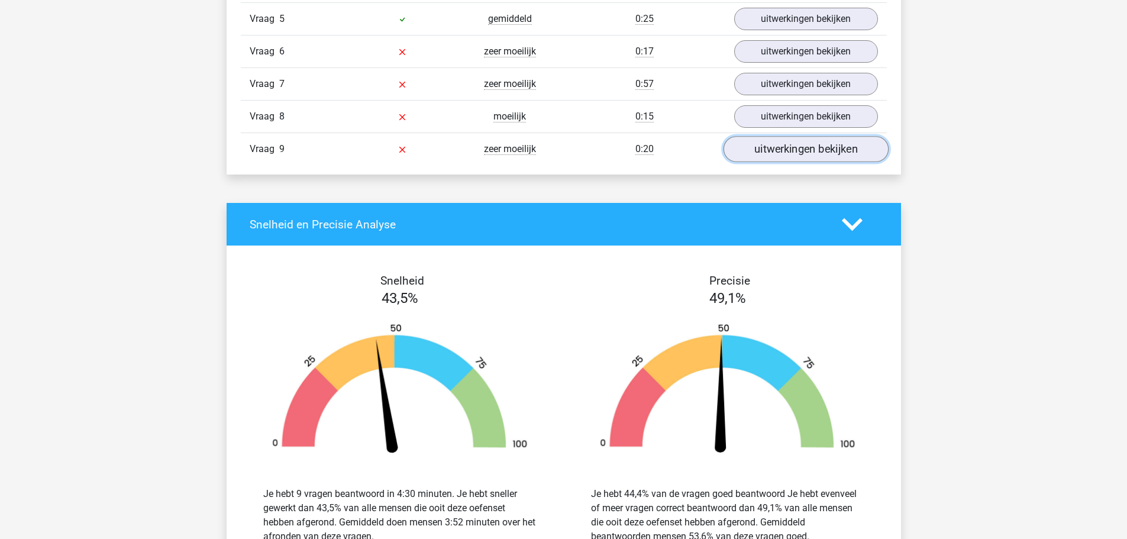
click at [766, 150] on link "uitwerkingen bekijken" at bounding box center [805, 149] width 165 height 26
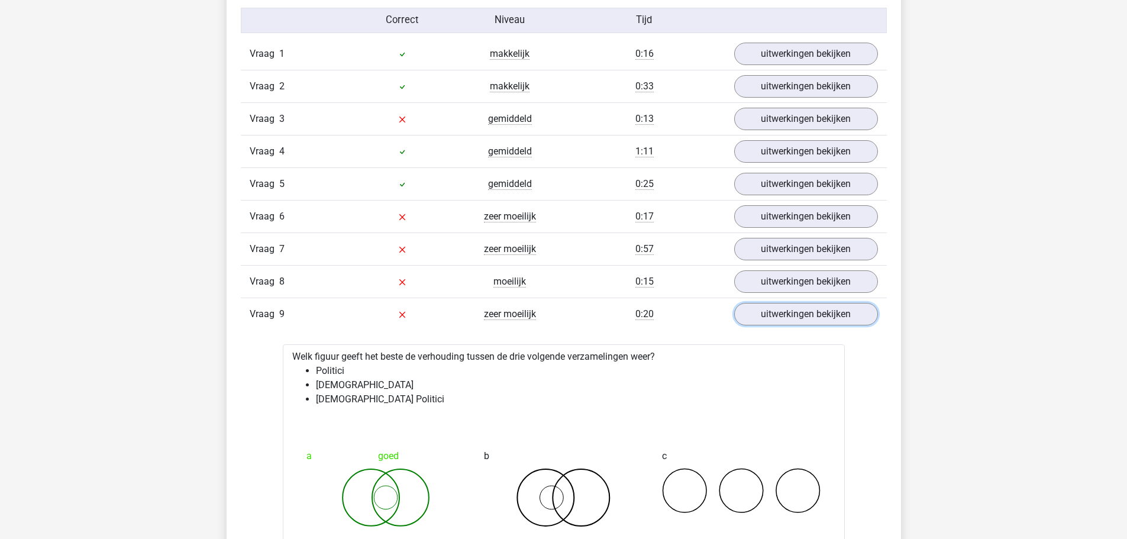
scroll to position [1301, 0]
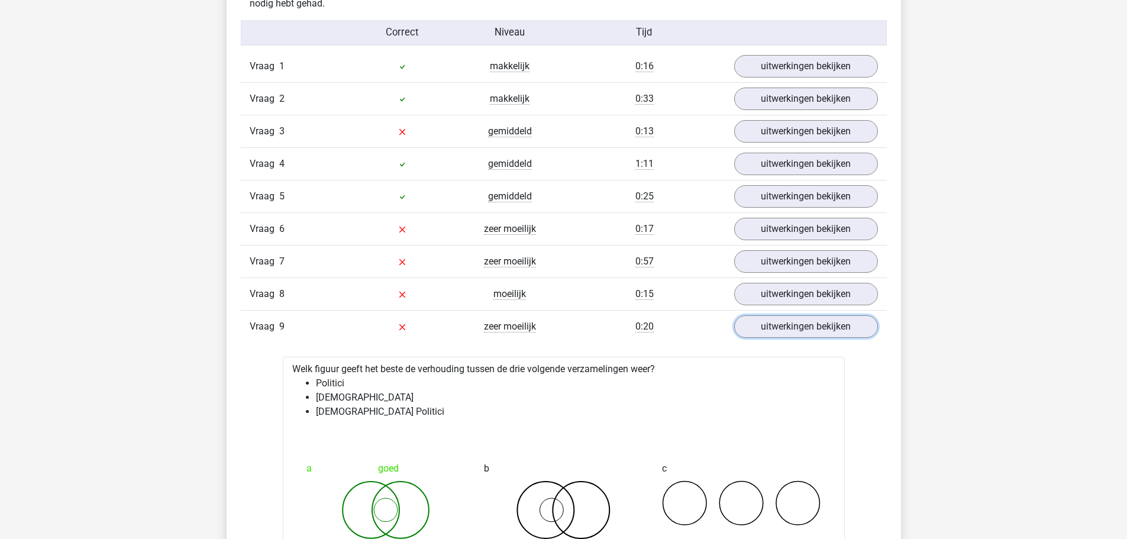
drag, startPoint x: 778, startPoint y: 334, endPoint x: 685, endPoint y: 331, distance: 92.9
click at [778, 334] on link "uitwerkingen bekijken" at bounding box center [806, 326] width 144 height 22
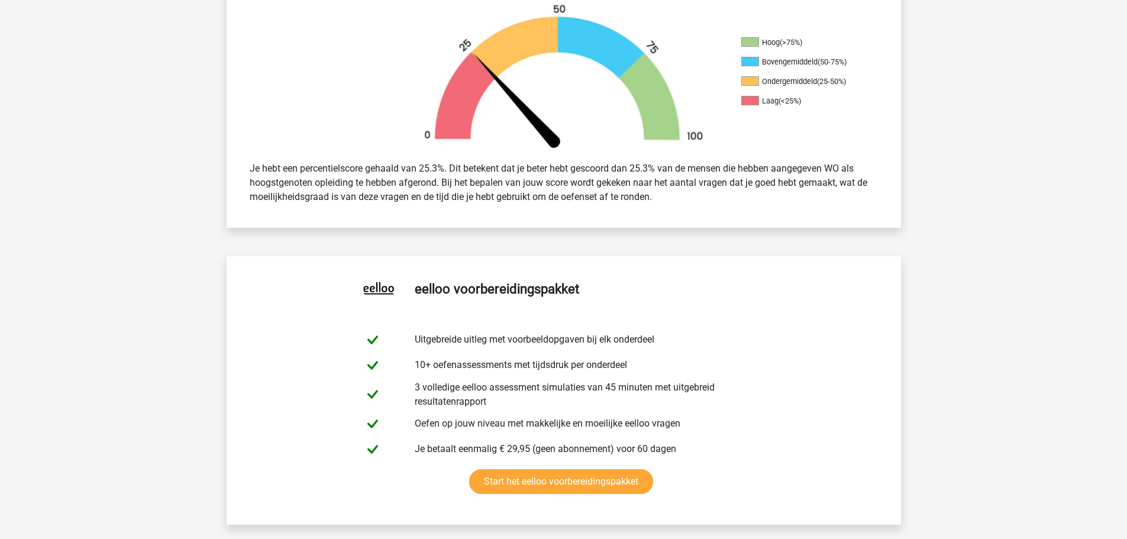
scroll to position [473, 0]
